Goal: Task Accomplishment & Management: Manage account settings

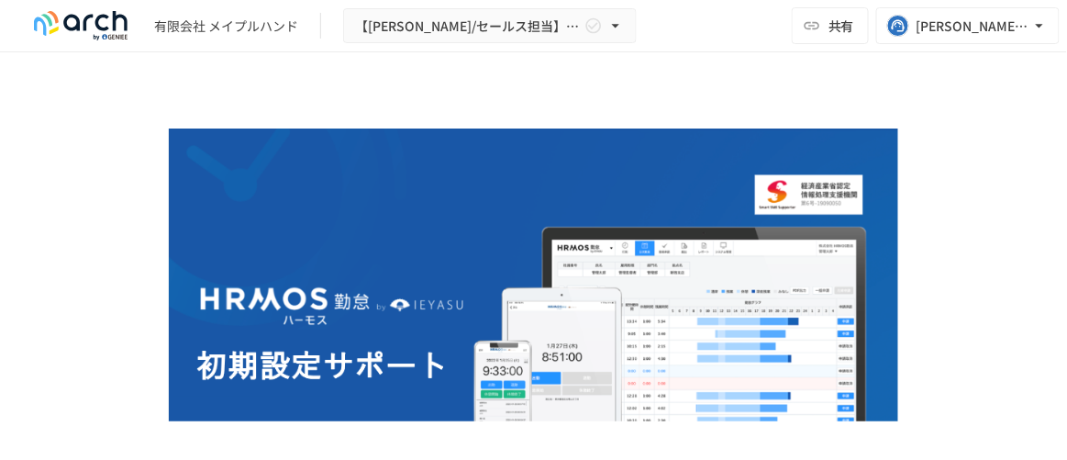
scroll to position [2955, 0]
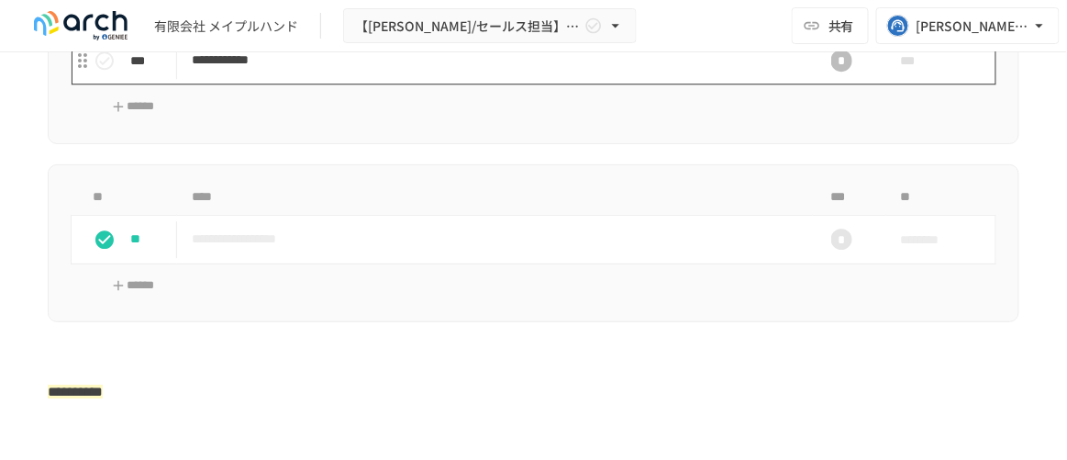
click at [476, 79] on td "**********" at bounding box center [495, 60] width 636 height 49
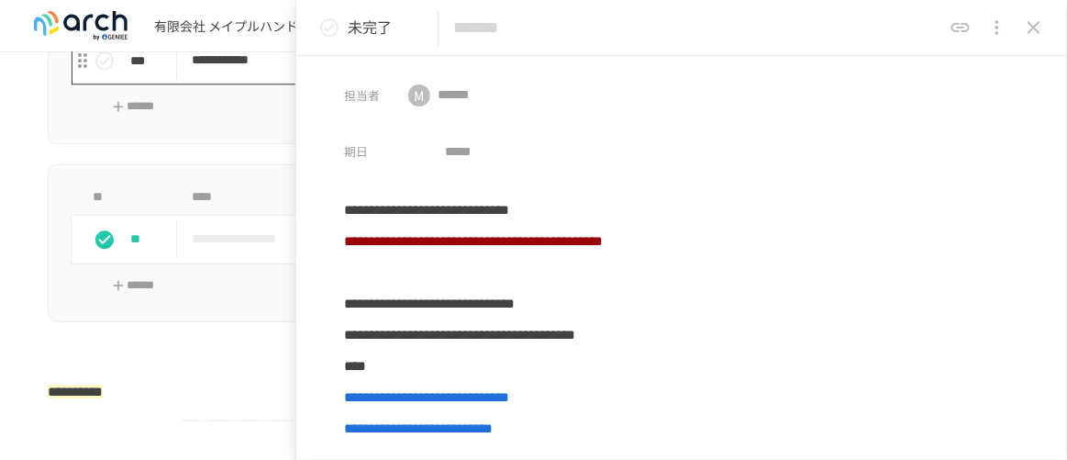
type input "**********"
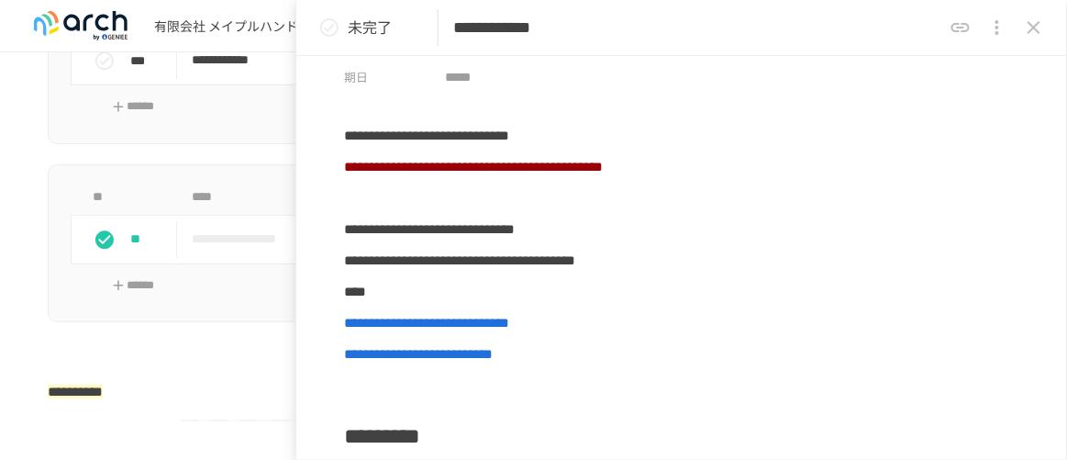
scroll to position [76, 0]
